Goal: Use online tool/utility: Utilize a website feature to perform a specific function

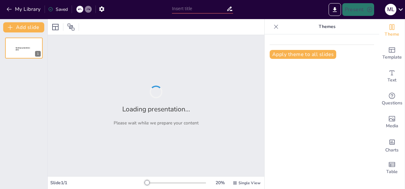
type input "La Jerarquía Normativa según la Pirámide [PERSON_NAME]"
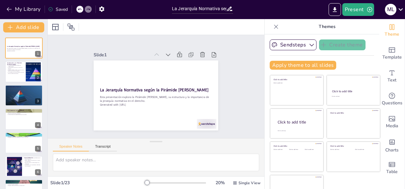
checkbox input "true"
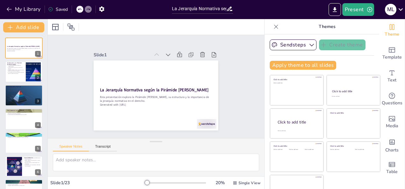
checkbox input "true"
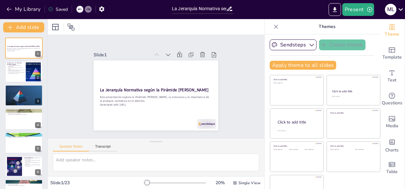
checkbox input "true"
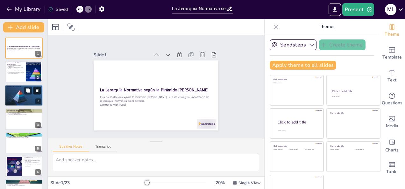
checkbox input "true"
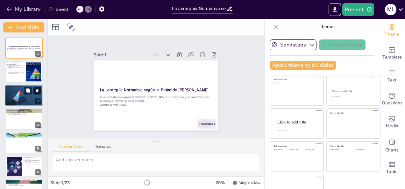
checkbox input "true"
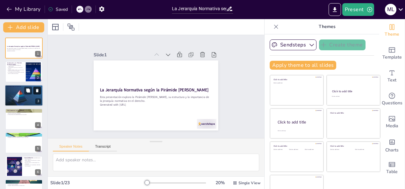
click at [35, 91] on icon at bounding box center [37, 90] width 4 height 4
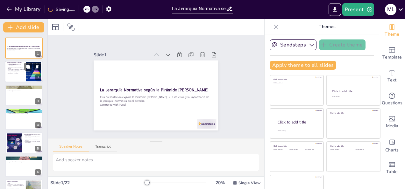
checkbox input "true"
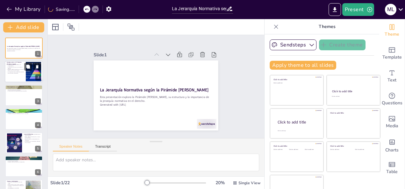
checkbox input "true"
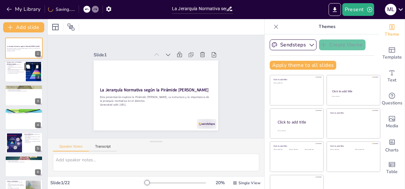
checkbox input "true"
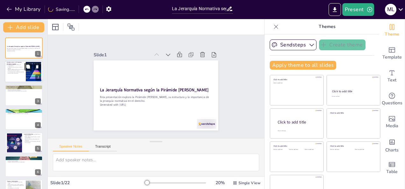
checkbox input "true"
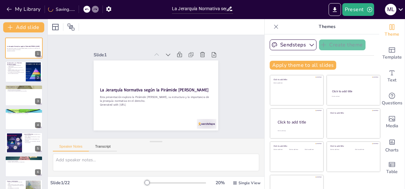
checkbox input "true"
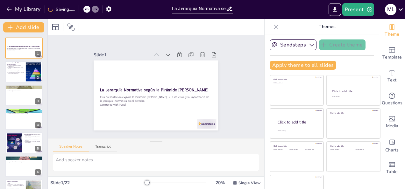
checkbox input "true"
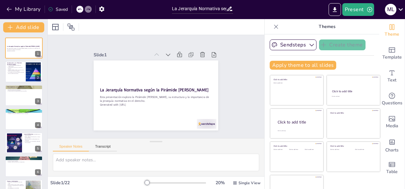
click at [80, 9] on icon at bounding box center [79, 10] width 3 height 2
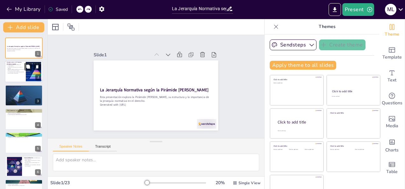
checkbox input "true"
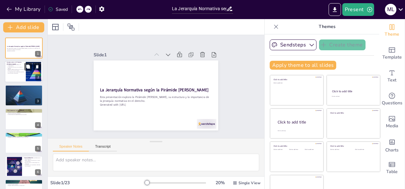
checkbox input "true"
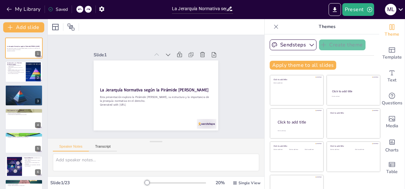
checkbox input "true"
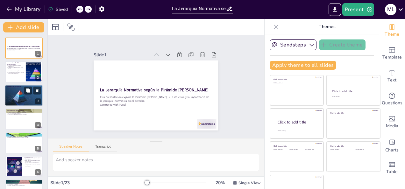
checkbox input "true"
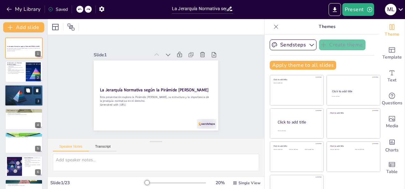
checkbox input "true"
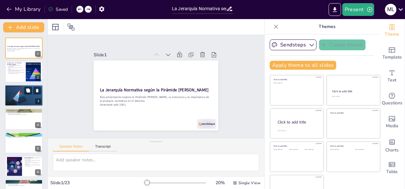
checkbox input "true"
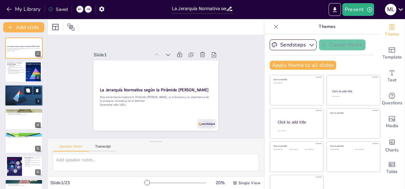
checkbox input "true"
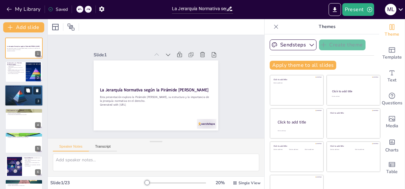
click at [19, 89] on p "Las normas inferiores deben ajustarse a las superiores." at bounding box center [24, 89] width 34 height 1
type textarea "La organización en niveles permite clasificar las normas según su importancia y…"
checkbox input "true"
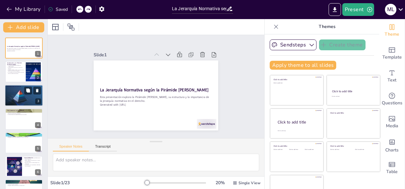
checkbox input "true"
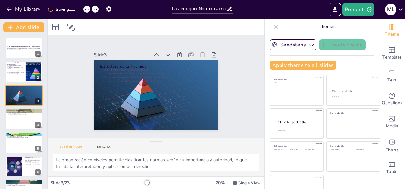
checkbox input "true"
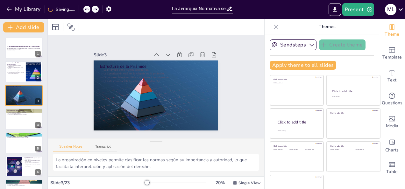
checkbox input "true"
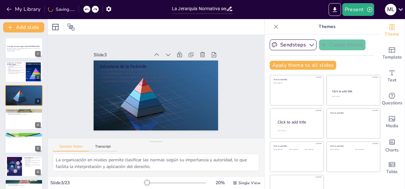
checkbox input "true"
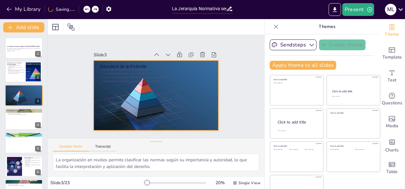
checkbox input "true"
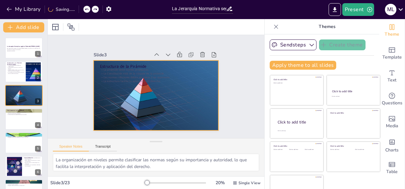
checkbox input "true"
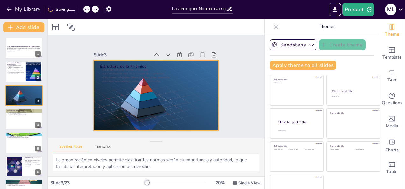
checkbox input "true"
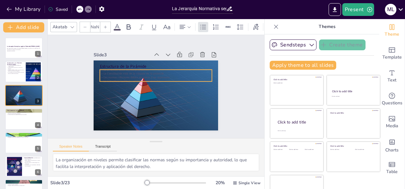
checkbox input "true"
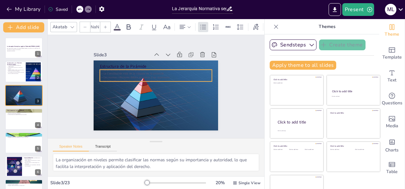
type input "32"
click at [125, 71] on p "La Constitución está en la cúspide de la pirámide." at bounding box center [160, 74] width 108 height 38
checkbox input "true"
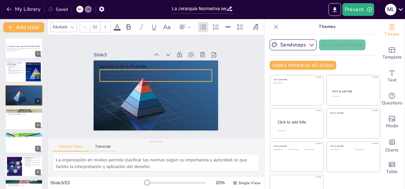
checkbox input "true"
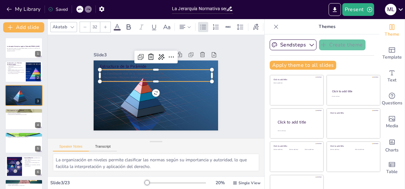
checkbox input "true"
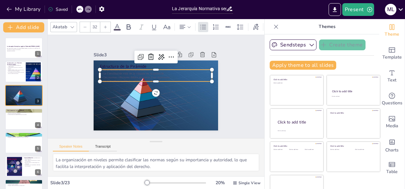
checkbox input "true"
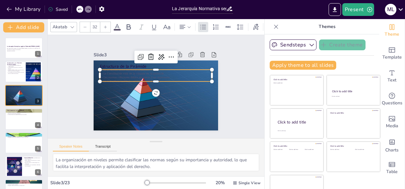
checkbox input "true"
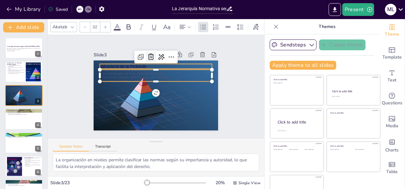
checkbox input "true"
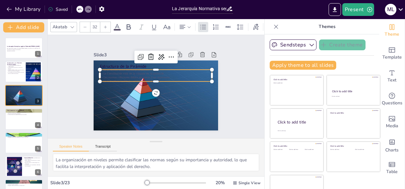
checkbox input "true"
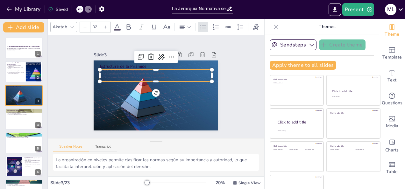
checkbox input "true"
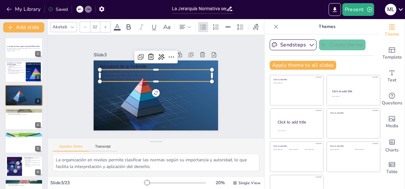
checkbox input "true"
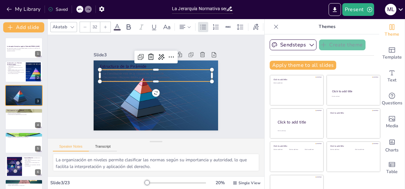
checkbox input "true"
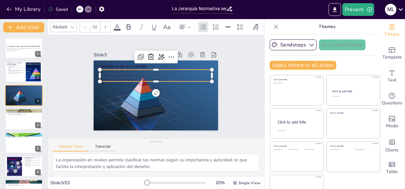
checkbox input "true"
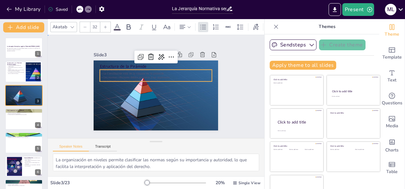
click at [233, 78] on div "Slide 1 La Jerarquía Normativa según la Pirámide [PERSON_NAME] Esta presentació…" at bounding box center [156, 87] width 165 height 238
checkbox input "true"
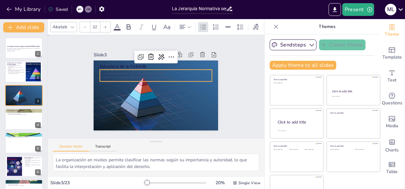
checkbox input "true"
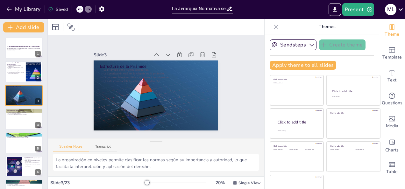
checkbox input "true"
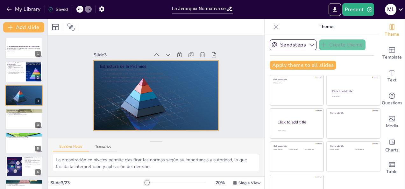
checkbox input "true"
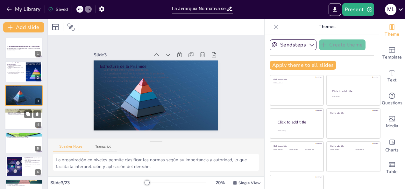
checkbox input "true"
click at [11, 121] on div at bounding box center [24, 119] width 38 height 22
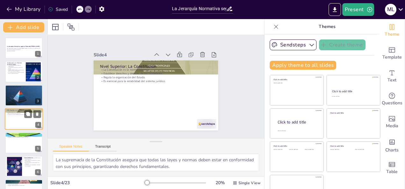
scroll to position [8, 0]
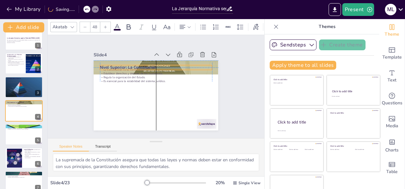
click at [189, 61] on div "Nivel Superior: La Constitución La Constitución es la norma suprema. Establece …" at bounding box center [169, 64] width 108 height 62
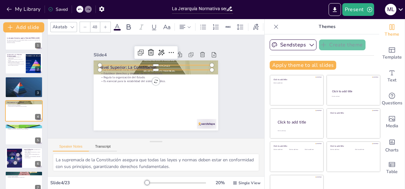
click at [78, 4] on div "My Library Saved" at bounding box center [54, 8] width 108 height 11
click at [81, 10] on icon at bounding box center [80, 9] width 4 height 4
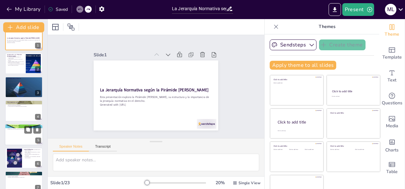
click at [20, 136] on div at bounding box center [24, 135] width 38 height 22
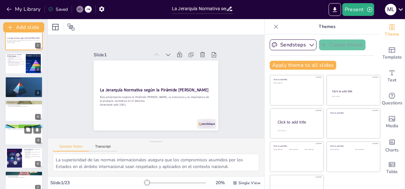
scroll to position [32, 0]
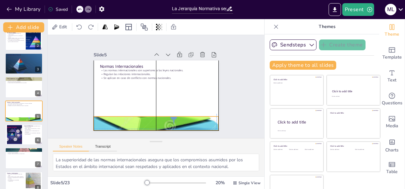
drag, startPoint x: 206, startPoint y: 60, endPoint x: 207, endPoint y: 113, distance: 53.5
click at [207, 81] on div "Normas Internacionales Las normas internacionales son superiores a las leyes na…" at bounding box center [164, 62] width 118 height 39
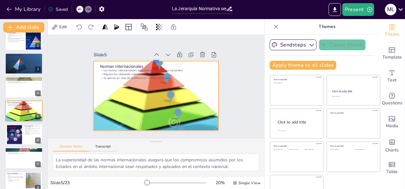
drag, startPoint x: 148, startPoint y: 113, endPoint x: 145, endPoint y: 57, distance: 55.5
click at [145, 57] on div at bounding box center [178, 70] width 77 height 104
click at [201, 91] on div at bounding box center [126, 99] width 152 height 161
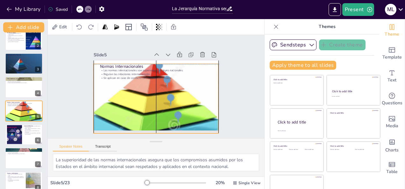
click at [210, 93] on div at bounding box center [155, 123] width 143 height 130
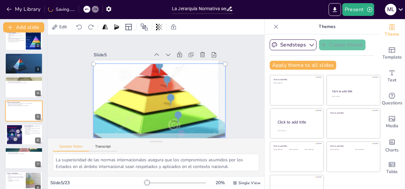
click at [210, 93] on div at bounding box center [159, 122] width 139 height 124
drag, startPoint x: 156, startPoint y: 76, endPoint x: 156, endPoint y: 100, distance: 24.2
click at [156, 100] on div at bounding box center [185, 108] width 186 height 187
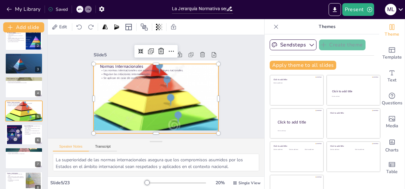
click at [81, 12] on div at bounding box center [79, 9] width 7 height 7
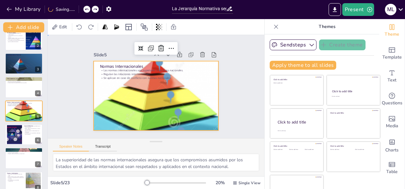
click at [230, 87] on div "Slide 1 La Jerarquía Normativa según la Pirámide [PERSON_NAME] Esta presentació…" at bounding box center [156, 87] width 230 height 222
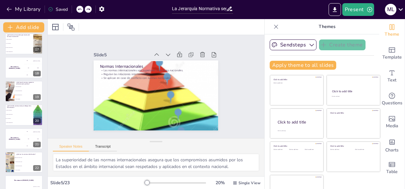
scroll to position [395, 0]
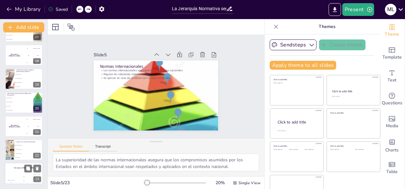
click at [32, 171] on div at bounding box center [32, 169] width 17 height 8
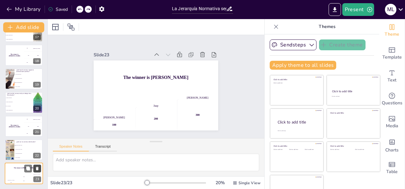
click at [40, 169] on button at bounding box center [37, 169] width 8 height 8
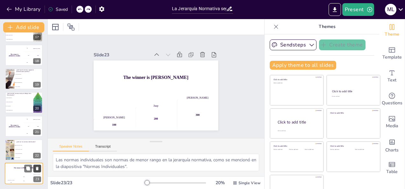
scroll to position [372, 0]
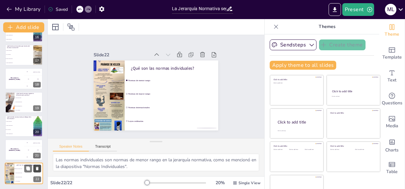
click at [37, 166] on icon at bounding box center [37, 168] width 4 height 4
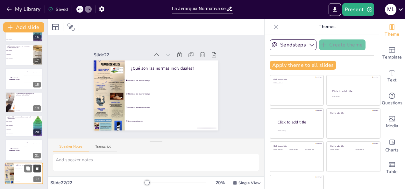
scroll to position [348, 0]
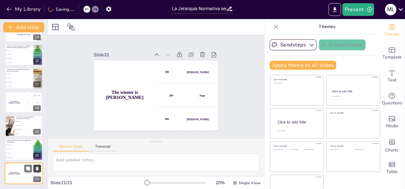
click at [40, 170] on button at bounding box center [37, 169] width 8 height 8
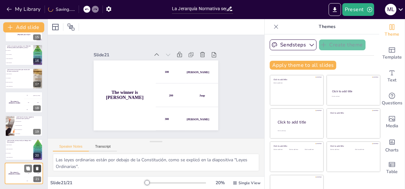
scroll to position [324, 0]
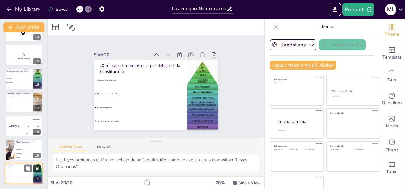
click at [38, 172] on button at bounding box center [37, 169] width 8 height 8
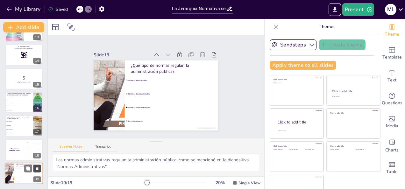
click at [38, 168] on icon at bounding box center [37, 169] width 3 height 4
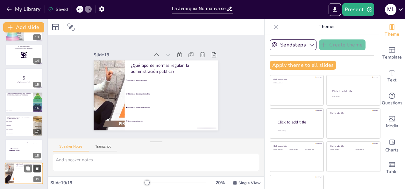
scroll to position [277, 0]
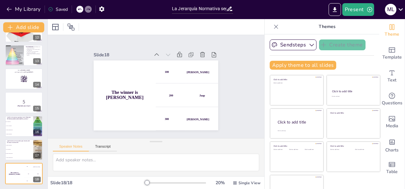
click at [38, 168] on icon at bounding box center [37, 169] width 3 height 4
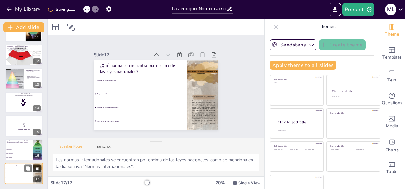
click at [38, 168] on icon at bounding box center [37, 169] width 3 height 4
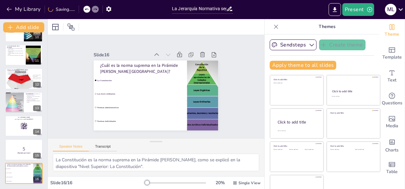
click at [38, 168] on icon at bounding box center [37, 169] width 3 height 4
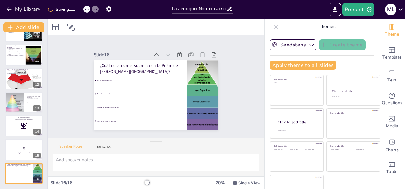
scroll to position [206, 0]
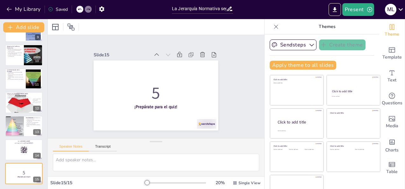
click at [38, 168] on icon at bounding box center [37, 169] width 3 height 4
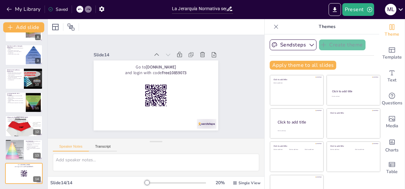
scroll to position [182, 0]
click at [38, 168] on icon at bounding box center [37, 169] width 3 height 4
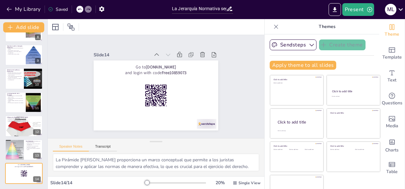
scroll to position [158, 0]
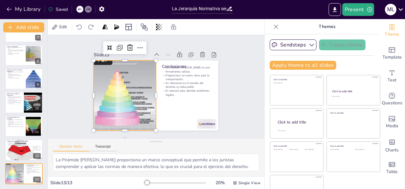
click at [114, 100] on div at bounding box center [124, 82] width 90 height 101
click at [116, 45] on icon at bounding box center [120, 48] width 8 height 8
click at [118, 57] on div at bounding box center [132, 52] width 62 height 18
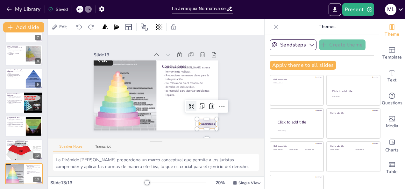
click at [186, 137] on div at bounding box center [174, 146] width 21 height 19
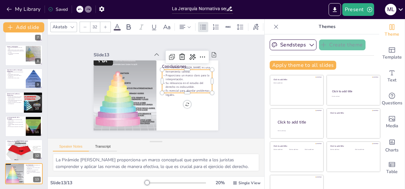
click at [187, 81] on p "La Pirámide [PERSON_NAME] es una herramienta valiosa." at bounding box center [186, 104] width 32 height 47
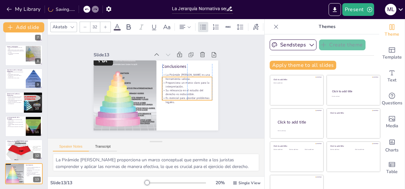
drag, startPoint x: 173, startPoint y: 67, endPoint x: 172, endPoint y: 75, distance: 7.5
click at [172, 75] on p "La Pirámide [PERSON_NAME] es una herramienta valiosa." at bounding box center [188, 83] width 50 height 18
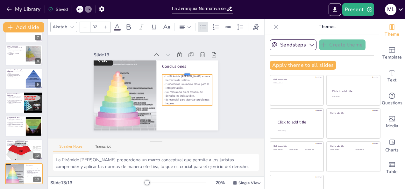
drag, startPoint x: 179, startPoint y: 74, endPoint x: 178, endPoint y: 71, distance: 3.3
click at [163, 100] on div at bounding box center [143, 118] width 40 height 37
click at [235, 51] on div "Slide 1 La Jerarquía Normativa según la Pirámide [PERSON_NAME] Esta presentació…" at bounding box center [155, 87] width 233 height 146
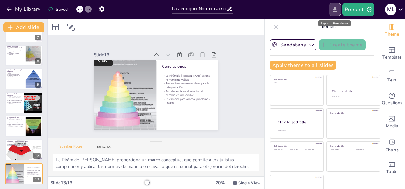
click at [335, 6] on button "Export to PowerPoint" at bounding box center [334, 9] width 12 height 13
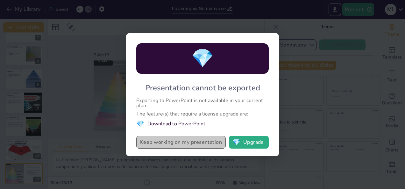
click at [214, 143] on button "Keep working on my presentation" at bounding box center [180, 142] width 89 height 13
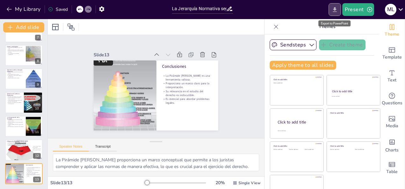
click at [339, 10] on button "Export to PowerPoint" at bounding box center [334, 9] width 12 height 13
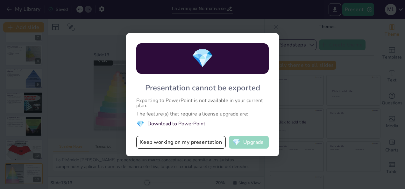
click at [255, 145] on button "💎 Upgrade" at bounding box center [249, 142] width 40 height 13
